Goal: Answer question/provide support: Share knowledge or assist other users

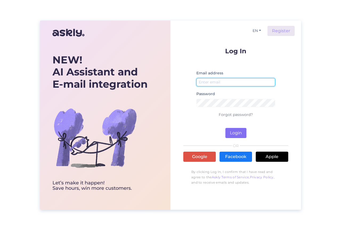
type input "[EMAIL_ADDRESS][DOMAIN_NAME]"
click at [237, 132] on button "Login" at bounding box center [235, 133] width 21 height 10
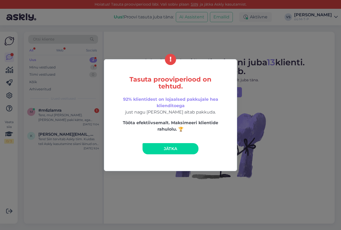
click at [179, 148] on link "Jätka" at bounding box center [170, 148] width 56 height 11
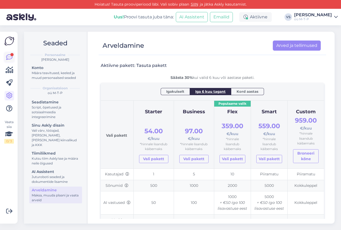
click at [9, 56] on icon at bounding box center [9, 57] width 6 height 6
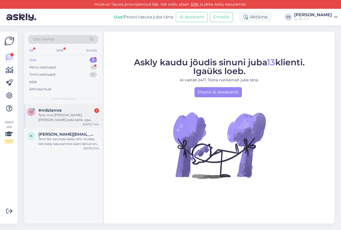
click at [60, 117] on div "Tere, mul [PERSON_NAME]. [PERSON_NAME] paki kätte, aga kahjuks oli saadetud val…" at bounding box center [68, 118] width 61 height 10
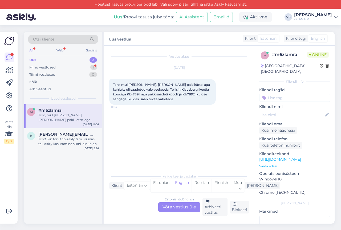
click at [36, 59] on div "Uus 2" at bounding box center [63, 59] width 70 height 7
click at [37, 65] on div "Minu vestlused" at bounding box center [42, 67] width 26 height 5
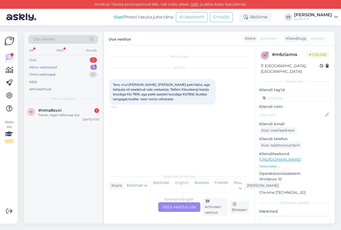
click at [38, 66] on div "Minu vestlused" at bounding box center [43, 67] width 28 height 5
click at [57, 117] on div "Tänan, tegin tellimuse ära" at bounding box center [68, 115] width 61 height 5
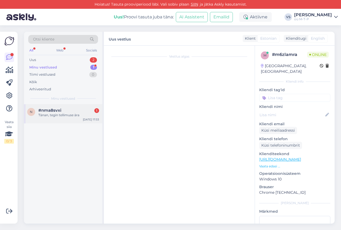
scroll to position [584, 0]
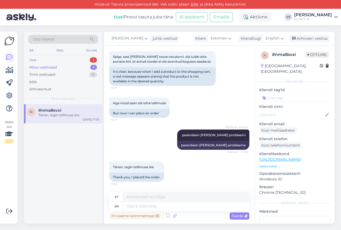
click at [53, 65] on div "Minu vestlused" at bounding box center [43, 67] width 28 height 5
click at [45, 65] on div "Minu vestlused" at bounding box center [43, 67] width 28 height 5
click at [43, 59] on div "Uus 2" at bounding box center [63, 59] width 70 height 7
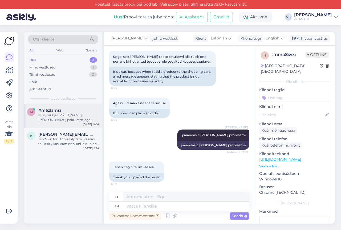
click at [73, 117] on div "Tere, mul [PERSON_NAME]. [PERSON_NAME] paki kätte, aga kahjuks oli saadetud val…" at bounding box center [68, 118] width 61 height 10
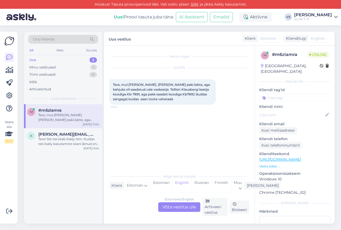
click at [175, 207] on div "Estonian to English Võta vestlus üle" at bounding box center [179, 207] width 42 height 10
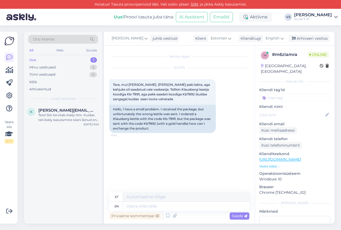
click at [271, 157] on link "[URL][DOMAIN_NAME]" at bounding box center [280, 159] width 42 height 5
click at [142, 205] on textarea at bounding box center [186, 205] width 126 height 9
type textarea "tEre"
click at [127, 205] on textarea "tEre" at bounding box center [186, 205] width 126 height 9
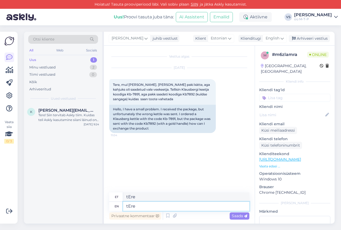
type textarea "Ere"
type textarea "Siin"
type textarea "TEre"
click at [130, 204] on textarea "TEre" at bounding box center [186, 205] width 126 height 9
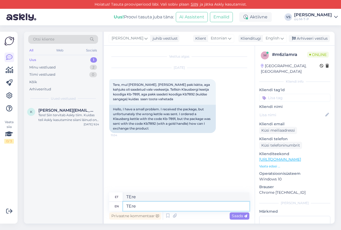
type textarea "Tre"
type textarea "Tere"
click at [139, 204] on textarea "Tere" at bounding box center [186, 205] width 126 height 9
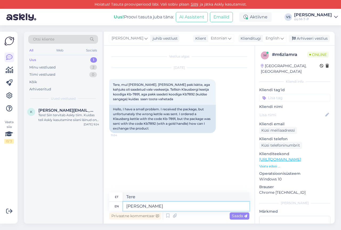
type textarea "[PERSON_NAME]"
type textarea "Tere kuidas"
type textarea "Tere kuidagi on"
type textarea "Tere kuidas on"
type textarea "Tere kuidagi on halvasti"
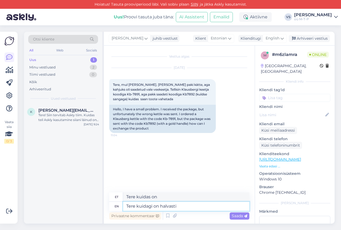
type textarea "Tere kuidas on halvasti"
type textarea "Tere kuidagi on halvasti hetkel"
type textarea "Tere kuidagi halvasti hetkel"
type textarea "Tere kuidagi on halvasti hetkel vä"
type textarea "Tere kuidagi halvasti hetkel v"
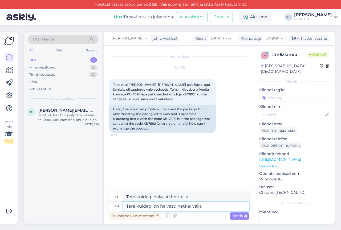
type textarea "Tere kuidagi on halvasti hetkel välja"
type textarea "Tere kuidagi halvasti hetkel välja"
type textarea "Tere kuidagi on halvasti hetkel välja kukkunud"
type textarea "Tere kuidagi halvasti hetkel välja kukkunud"
type textarea "Tere kuidagi on halvasti hetkel välja kukkunud ."
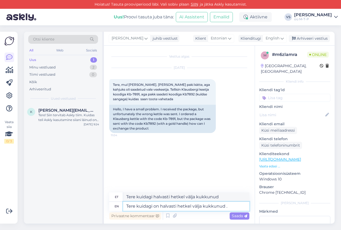
type textarea "Tere kuidagi halvasti hetkel välja kukkunud ."
type textarea "Tere kuidagi on halvasti hetkel välja kukkunud . A"
type textarea "Tere kuidagi halvasti hetkel välja kukkunud . A"
type textarea "Tere kuidagi on halvasti hetkel välja kukkunud . Ant"
type textarea "Tere kuidagi halvasti hetkel välja kukkunud . An"
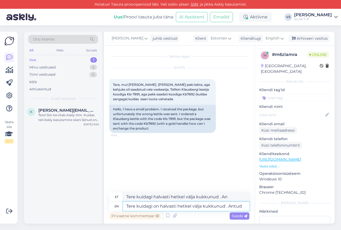
type textarea "Tere kuidagi on halvasti hetkel välja kukkunud . Antud"
type textarea "Tere kuidagi halvasti hetkel välja kukkunud . Antud"
type textarea "Tere kuidagi on halvasti hetkel välja kukkunud ."
type textarea "Tere kuidagi halvasti hetkel välja kukkunud ."
type textarea "Tere kuidagi on halvasti hetkel välja kukkunud . [GEOGRAPHIC_DATA]"
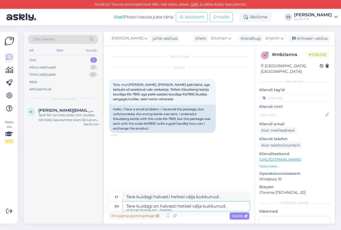
type textarea "Tere kuidagi halvasti hetkel välja kukkunud . [GEOGRAPHIC_DATA]"
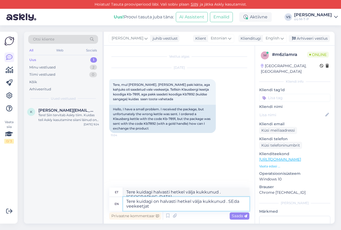
type textarea "Tere kuidagi on halvasti hetkel välja kukkunud . SEda veekeetjat"
type textarea "Tere kuidagi halvasti hetkel välja kukkunud . SEda veekeetjat"
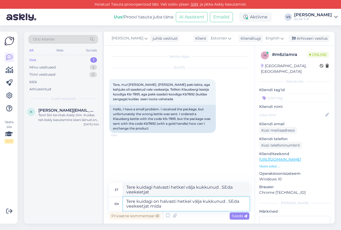
type textarea "Tere kuidagi on halvasti hetkel välja kukkunud . SEda veekeetjat mida"
type textarea "Tere kuidagi halvasti hetkel välja kukkunud . SEda veekeetjat mida"
type textarea "Tere kuidagi on halvasti hetkel välja kukkunud . SEda veekeetjat mida te"
type textarea "Tere kuidagi halvasti hetkel välja kukkunud . SEda veekeetjat mida te"
type textarea "Tere kuidagi on halvasti hetkel välja kukkunud . SEda veekeetjat mida te soovis…"
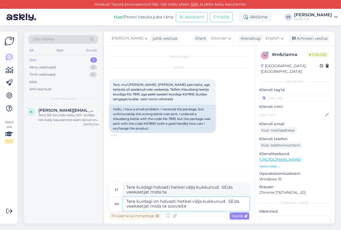
type textarea "Tere kuidagi halvasti hetkel välja kukkunud . SEda veekeetjat mida te soovisite"
type textarea "Tere kuidagi on halvasti hetkel välja kukkunud . SEda veekeetjat mida te soovis…"
type textarea "Tere kuidagi halvasti hetkel välja kukkunud . SEda veekeetjat mida te soovisite…"
type textarea "Tere kuidagi on halvasti hetkel välja kukkunud . SEda veekeetjat mida te soovis…"
type textarea "Tere kuidagi halvasti hetkel välja kukkunud . SEda veekeetjat mida te soovisite…"
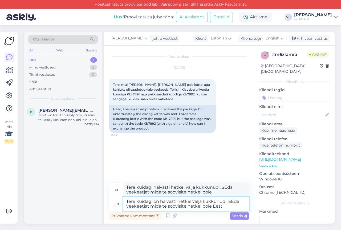
type textarea "Tere kuidagi on halvasti hetkel välja kukkunud . SEda veekeetjat mida te soovis…"
type textarea "Tere kuidagi halvasti hetkel välja kukkunud . SEda veekeetjat mida te soovisite…"
type textarea "Tere kuidagi on halvasti hetkel välja kukkunud . SEda veekeetjat mida te soovis…"
type textarea "Tere kuidagi halvasti hetkel välja kukkunud . SEda veekeetjat mida te soovisite…"
type textarea "Tere kuidagi on halvasti hetkel välja kukkunud . SEda veekeetjat mida te soovis…"
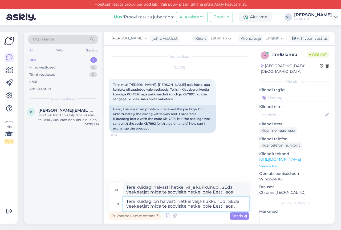
type textarea "Tere kuidagi halvasti hetkel välja kukkunud . SEda veekeetjat mida te soovisite…"
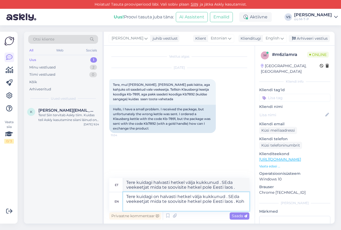
type textarea "Tere kuidagi on halvasti hetkel välja kukkunud . SEda veekeetjat mida te soovis…"
type textarea "Tere kuidagi halvasti hetkel välja kukkunud . SEda veekeetjat mida te soovisite…"
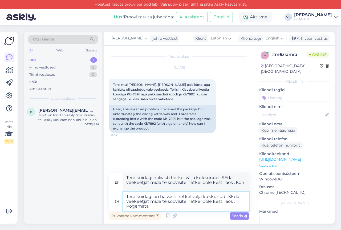
type textarea "Tere kuidagi on halvasti hetkel välja kukkunud . SEda veekeetjat mida te soovis…"
type textarea "Tere kuidagi halvasti hetkel välja kukkunud . SEda veekeetjat mida te soovisite…"
type textarea "Tere kuidagi on halvasti hetkel välja kukkunud . SEda veekeetjat mida te soovis…"
type textarea "Tere kuidagi halvasti hetkel välja kukkunud . SEda veekeetjat mida te soovisite…"
type textarea "Tere kuidagi on halvasti hetkel välja kukkunud . SEda veekeetjat mida te soovis…"
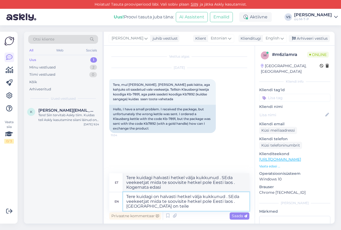
type textarea "Tere kuidagi halvasti hetkel välja kukkunud . SEda veekeetjat mida te soovisite…"
type textarea "Tere kuidagi on halvasti hetkel välja kukkunud . SEda veekeetjat mida te soovis…"
type textarea "Tere kuidagi halvasti hetkel välja kukkunud . SEda veekeetjat mida te soovisite…"
type textarea "Tere kuidagi on halvasti hetkel välja kukkunud . SEda veekeetjat mida te soovis…"
type textarea "Tere kuidagi halvasti hetkel välja kukkunud . SEda veekeetjat mida te soovisite…"
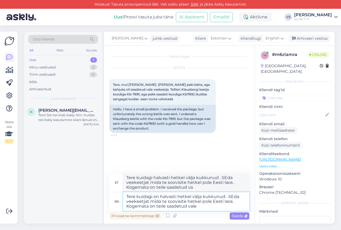
type textarea "Tere kuidagi on halvasti hetkel välja kukkunud . SEda veekeetjat mida te soovis…"
type textarea "Tere kuidagi halvasti hetkel välja kukkunud . SEda veekeetjat mida te soovisite…"
type textarea "Tere kuidagi on halvasti hetkel välja kukkunud . SEda veekeetjat mida te soovis…"
type textarea "Tere kuidagi halvasti hetkel välja kukkunud . SEda veekeetjat mida te soovisite…"
type textarea "Tere kuidagi on halvasti hetkel välja kukkunud . SEda veekeetjat mida te soovis…"
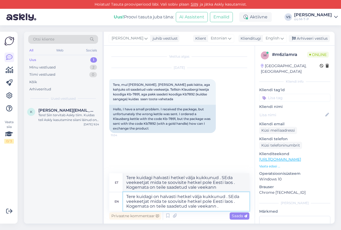
type textarea "Tere kuidagi halvasti hetkel välja kukkunud . SEda veekeetjat mida te soovisite…"
type textarea "Tere kuidagi on halvasti hetkel välja kukkunud . SEda veekeetjat mida te soovis…"
click at [238, 216] on span "Saada" at bounding box center [239, 215] width 15 height 5
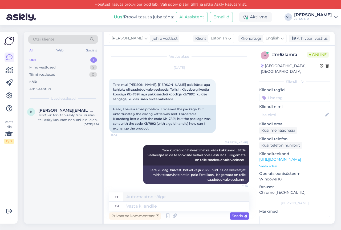
scroll to position [2, 0]
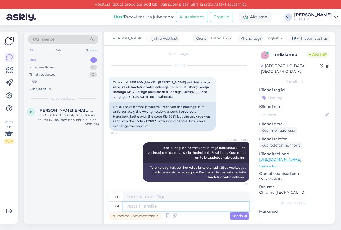
click at [145, 206] on textarea at bounding box center [186, 205] width 126 height 9
type textarea "[PERSON_NAME]"
type textarea "Jah"
type textarea "[PERSON_NAME]"
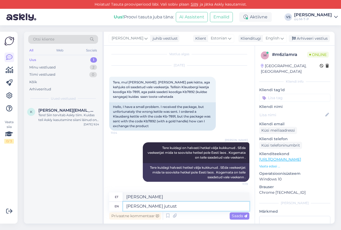
type textarea "[PERSON_NAME] jutust"
type textarea "[PERSON_NAME] jutt"
type textarea "[PERSON_NAME] jutust saaa"
type textarea "[PERSON_NAME] jutust saab"
type textarea "[PERSON_NAME] jutust saan"
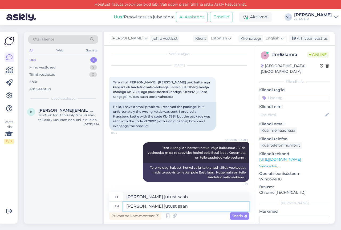
type textarea "[PERSON_NAME] jutust [PERSON_NAME]"
type textarea "[PERSON_NAME] jutust saan aru"
type textarea "[PERSON_NAME] jutust [PERSON_NAME] aru"
type textarea "[PERSON_NAME] jutust saan aru et"
type textarea "[PERSON_NAME] jutust [PERSON_NAME] aru et"
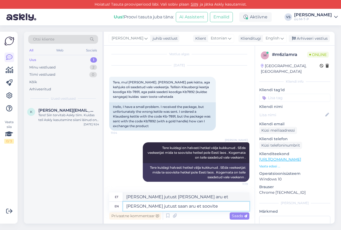
type textarea "[PERSON_NAME] jutust saan aru et soovite"
type textarea "[PERSON_NAME] jutust saan aru et tahad"
type textarea "[PERSON_NAME] jutust saan aru et soovite ära"
type textarea "[PERSON_NAME] jutust saan aru et tahad ära"
type textarea "[PERSON_NAME] jutust saan aru et soovite ära vahetada"
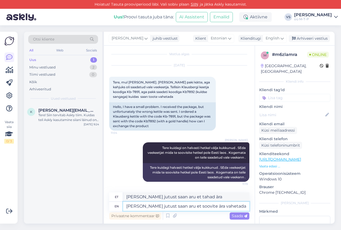
type textarea "[PERSON_NAME] jutust saan aru et tahad ära vahetada"
type textarea "[PERSON_NAME] jutust saan aru et soovite ära vahetada ="
type textarea "[PERSON_NAME] jutust saan aru et tahad ära vahetada ="
type textarea "[PERSON_NAME] jutust saan aru et soovite ära vahetada"
type textarea "[PERSON_NAME] jutust saan aru et tahad ära vahetada"
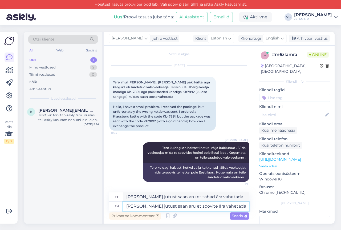
type textarea "[PERSON_NAME] jutust saan aru et soovite ära vahetada ``"
type textarea "[PERSON_NAME] jutust saan aru et tahad ära vahetada ``"
type textarea "[PERSON_NAME] jutust saan aru et soovite ära vahetada ``?"
type textarea "[PERSON_NAME] jutust saan aru et tahad ära vahetada ``?"
click at [228, 205] on textarea "[PERSON_NAME] jutust saan aru et soovite ära vahetada ``?" at bounding box center [186, 205] width 126 height 9
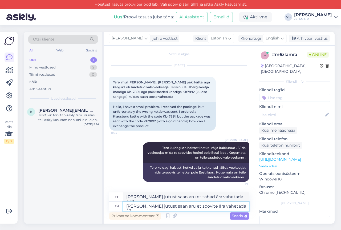
type textarea "[PERSON_NAME] jutust saan aru et soovite ära vahetada ?"
type textarea "[PERSON_NAME] jutust saan aru et tahad ära vahetada ?"
type textarea "[PERSON_NAME] jutust saan aru et soovite ära vahetada ?"
click at [241, 219] on div "Privaatne kommentaar Saada" at bounding box center [179, 215] width 140 height 10
click at [240, 214] on span "Saada" at bounding box center [239, 215] width 15 height 5
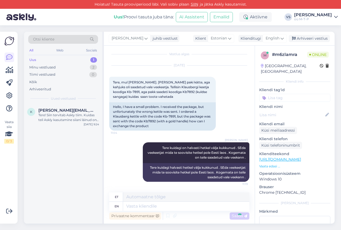
scroll to position [34, 0]
